Goal: Information Seeking & Learning: Learn about a topic

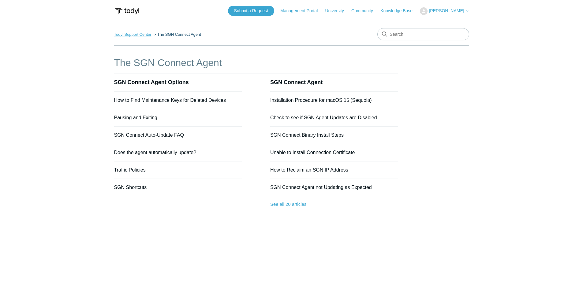
click at [133, 34] on link "Todyl Support Center" at bounding box center [132, 34] width 37 height 5
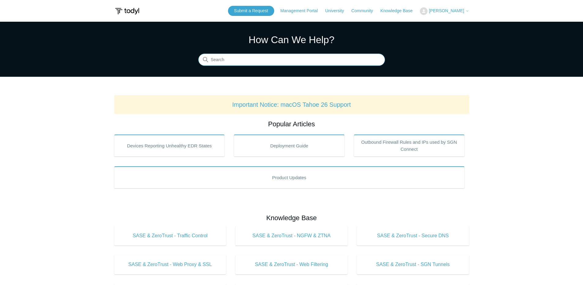
click at [268, 59] on input "Search" at bounding box center [291, 60] width 187 height 12
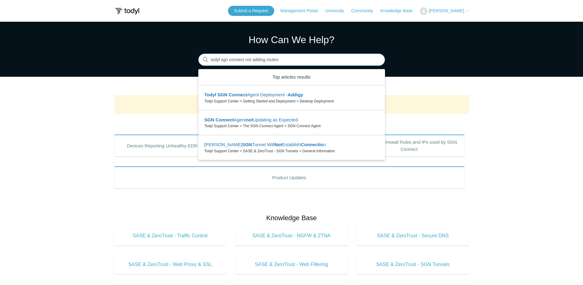
type input "todyl sgn connect not adding routes"
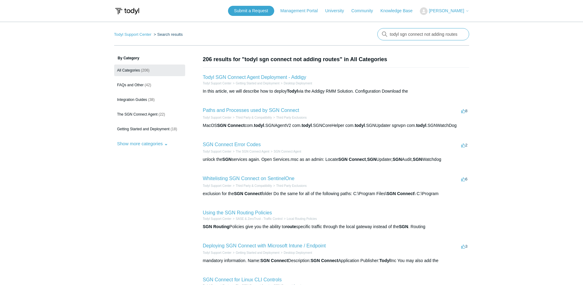
drag, startPoint x: 423, startPoint y: 35, endPoint x: 512, endPoint y: 35, distance: 89.3
click at [512, 35] on main "Todyl Support Center Search results There are no matching results in this help …" at bounding box center [291, 225] width 583 height 407
type input "todyl sgn connect connects but does not update routes"
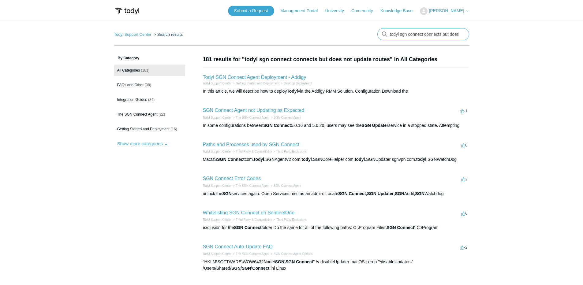
scroll to position [0, 35]
drag, startPoint x: 423, startPoint y: 34, endPoint x: 498, endPoint y: 34, distance: 74.6
click at [498, 34] on main "Todyl Support Center Search results There are no matching results in this help …" at bounding box center [291, 229] width 583 height 415
type input "todyl sgn connect missing routes"
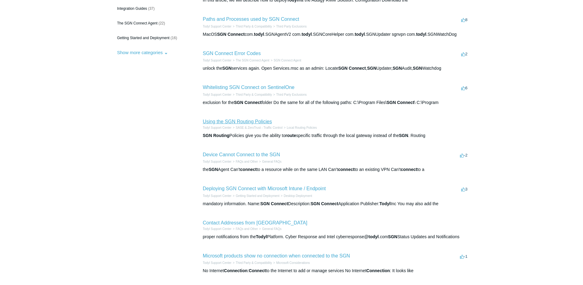
scroll to position [92, 0]
click at [225, 152] on link "Device Cannot Connect to the SGN" at bounding box center [241, 153] width 77 height 5
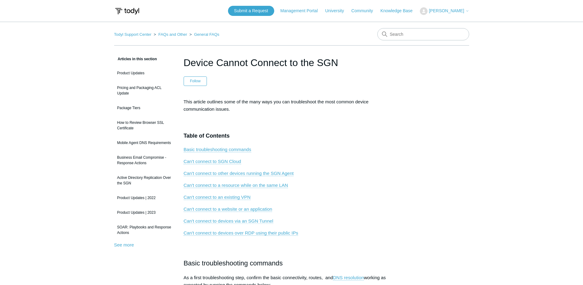
click at [210, 222] on link "Can't connect to devices via an SGN Tunnel" at bounding box center [229, 221] width 90 height 6
